Goal: Task Accomplishment & Management: Manage account settings

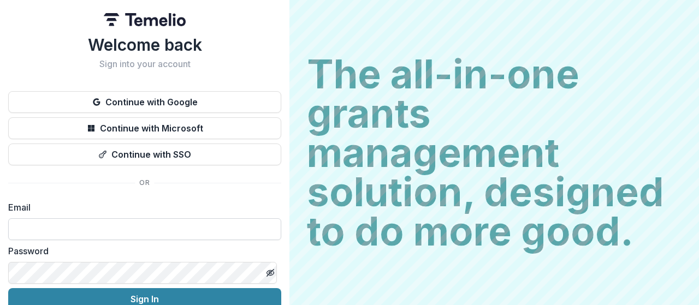
click at [103, 228] on input at bounding box center [144, 229] width 273 height 22
type input "**********"
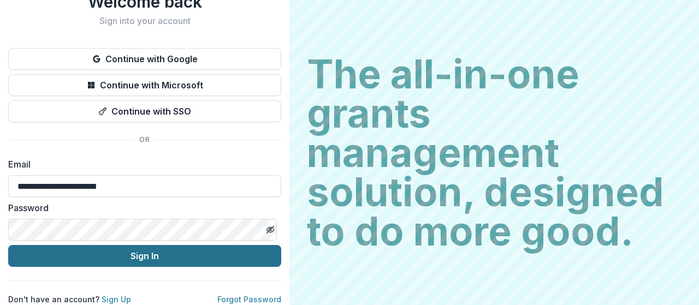
click at [128, 252] on button "Sign In" at bounding box center [144, 256] width 273 height 22
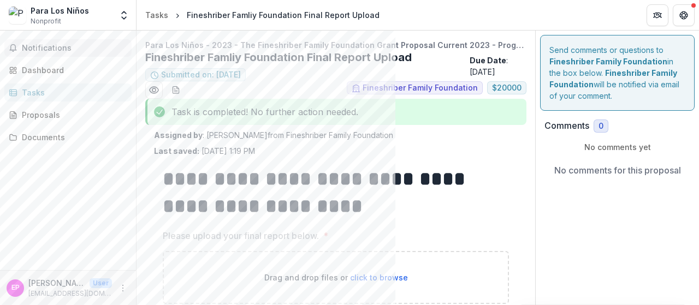
click at [79, 50] on span "Notifications" at bounding box center [74, 48] width 105 height 9
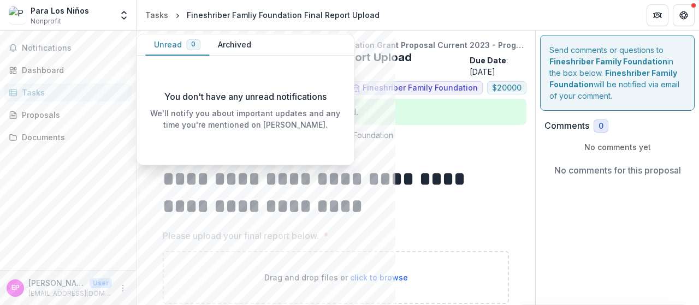
click at [66, 87] on div "Tasks" at bounding box center [72, 92] width 101 height 11
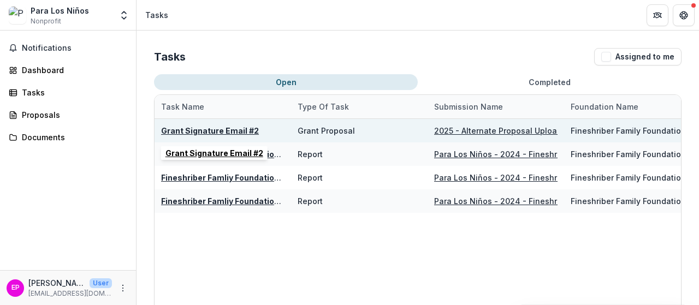
click at [230, 128] on u "Grant Signature Email #2" at bounding box center [210, 130] width 98 height 9
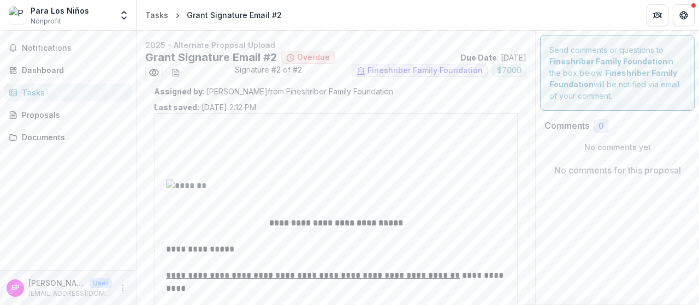
click at [404, 96] on p "Assigned by : [PERSON_NAME] from Fineshriber Family Foundation" at bounding box center [336, 91] width 364 height 11
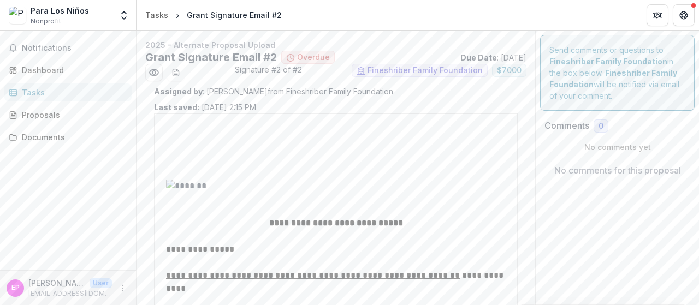
click at [47, 90] on div "Tasks" at bounding box center [72, 92] width 101 height 11
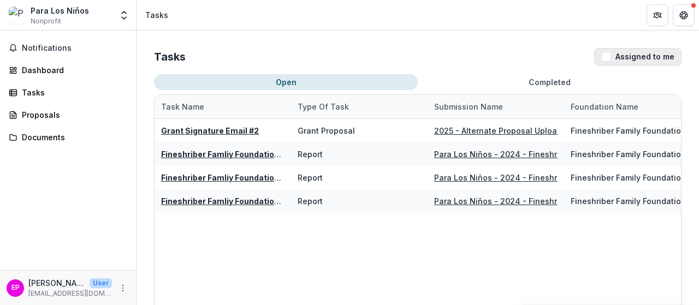
click at [604, 56] on span "button" at bounding box center [606, 57] width 10 height 10
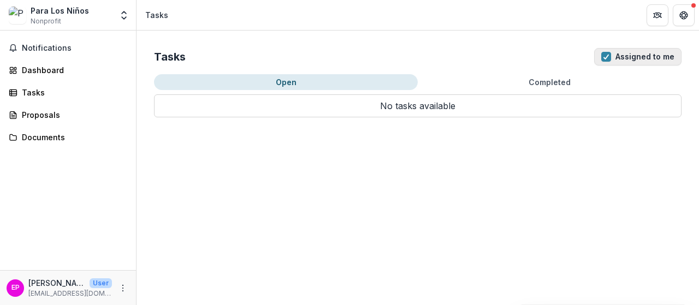
click at [604, 56] on span "button" at bounding box center [606, 57] width 10 height 10
